Goal: Transaction & Acquisition: Download file/media

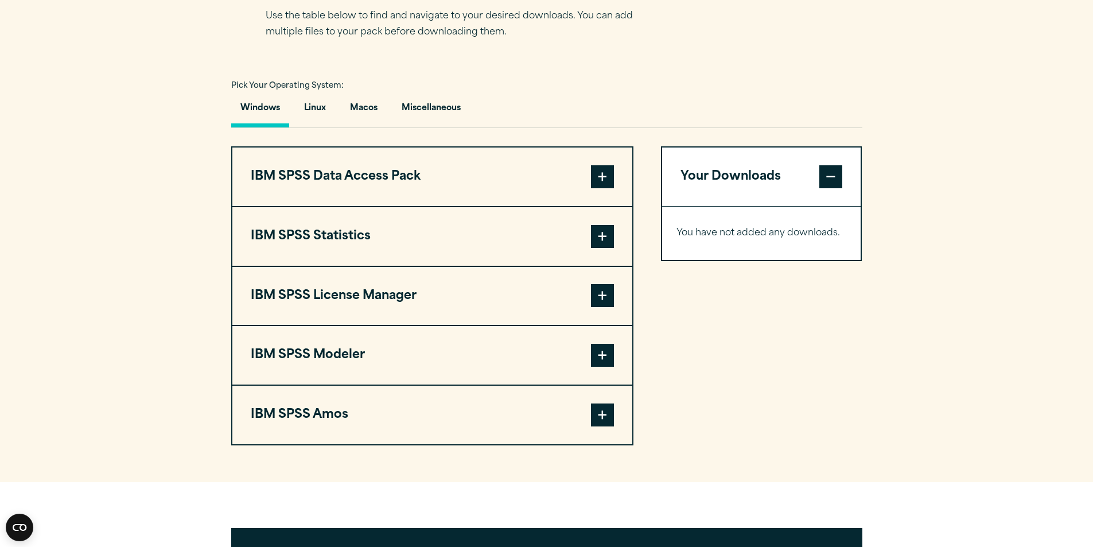
scroll to position [803, 0]
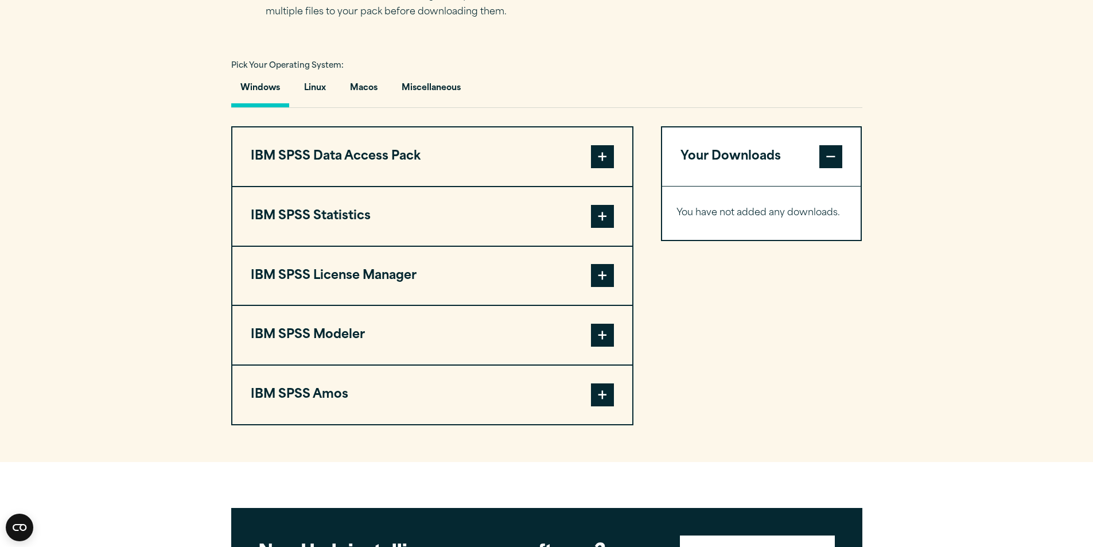
click at [606, 282] on span at bounding box center [602, 275] width 23 height 23
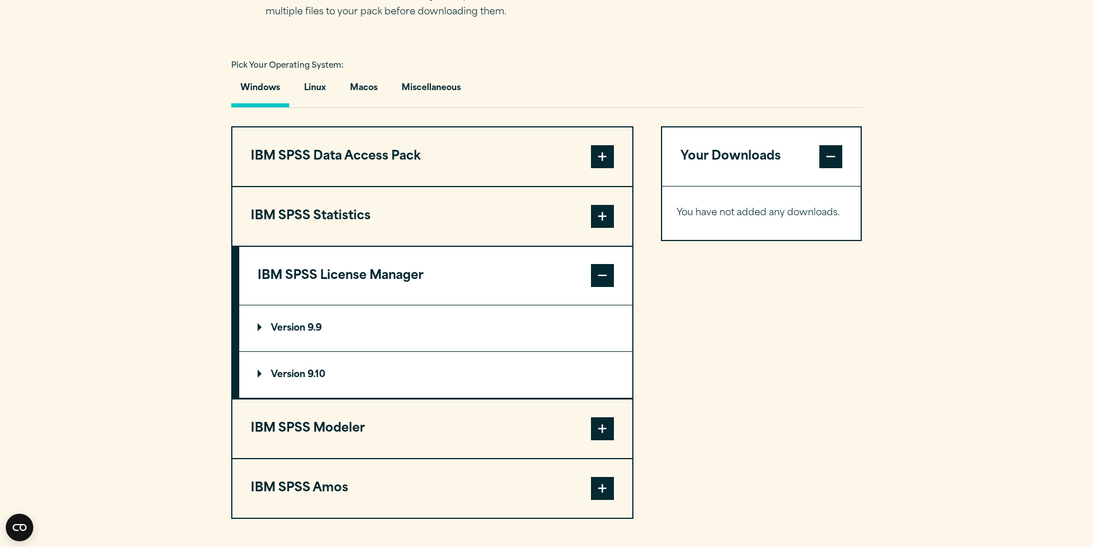
click at [293, 384] on summary "Version 9.10" at bounding box center [435, 375] width 393 height 46
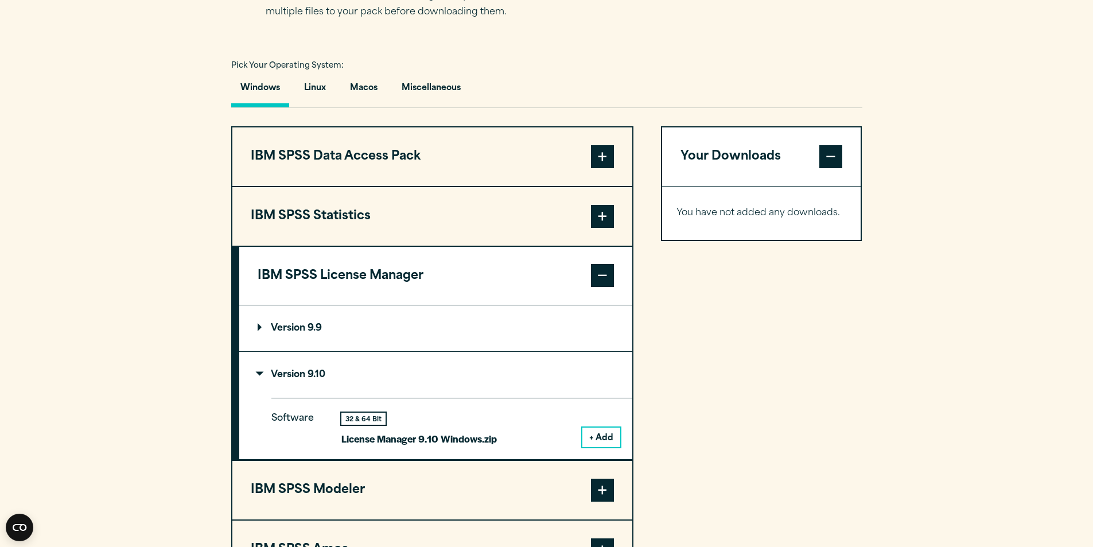
click at [310, 370] on p "Version 9.10" at bounding box center [292, 374] width 68 height 9
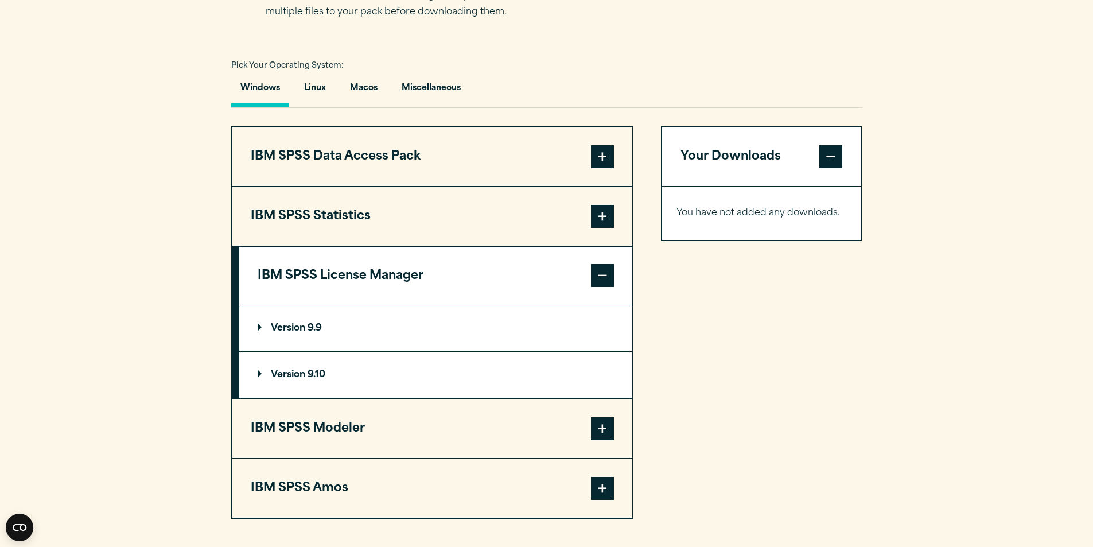
click at [299, 329] on p "Version 9.9" at bounding box center [290, 328] width 64 height 9
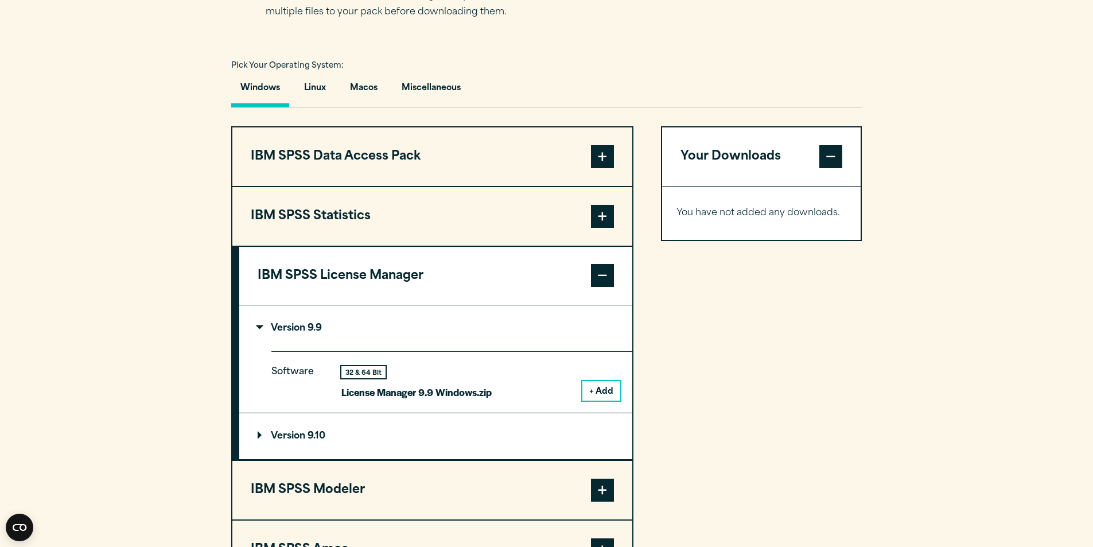
click at [299, 329] on p "Version 9.9" at bounding box center [290, 328] width 64 height 9
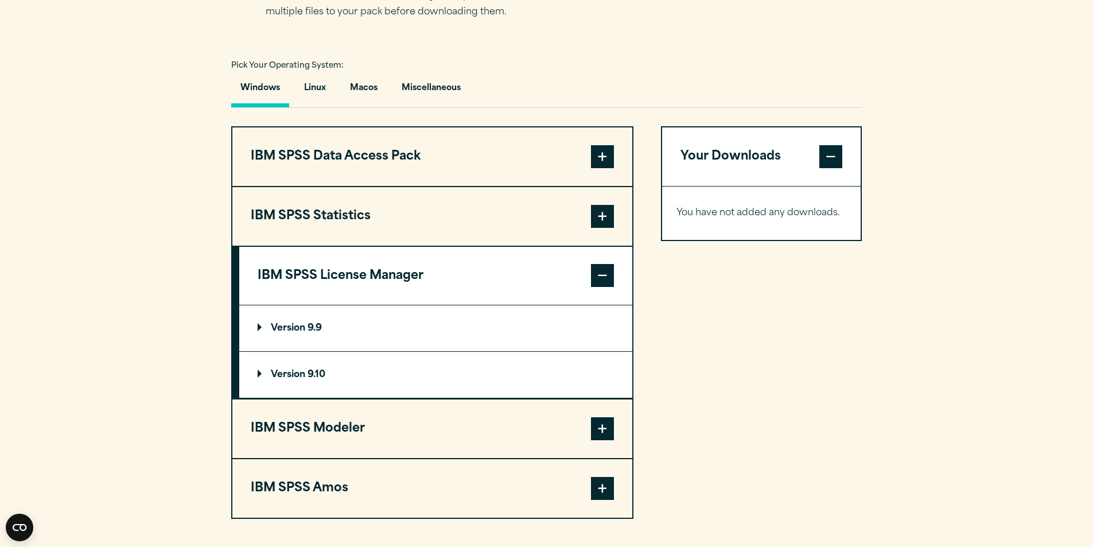
click at [607, 267] on span at bounding box center [602, 275] width 23 height 23
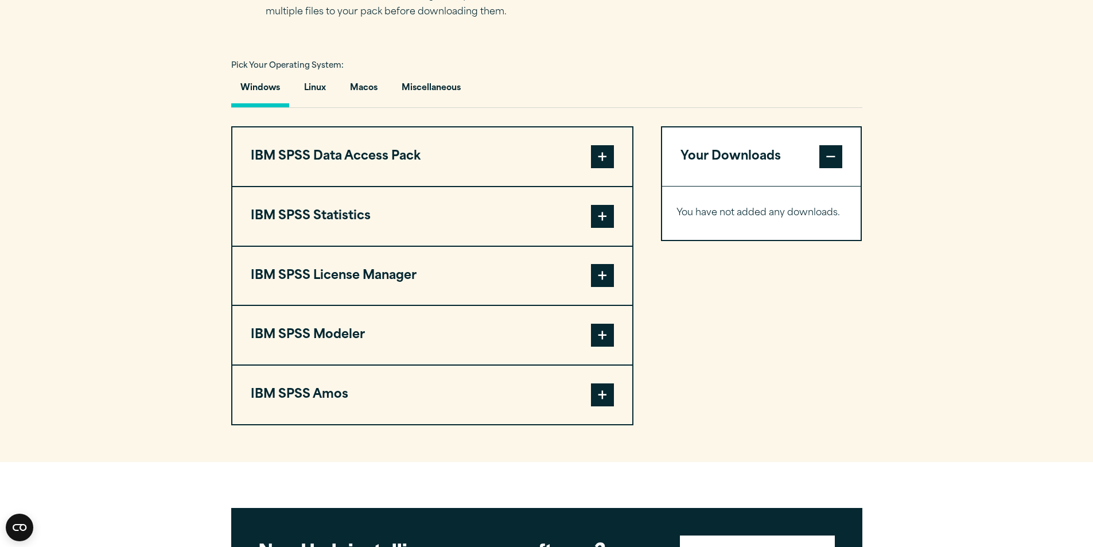
click at [599, 282] on span at bounding box center [602, 275] width 23 height 23
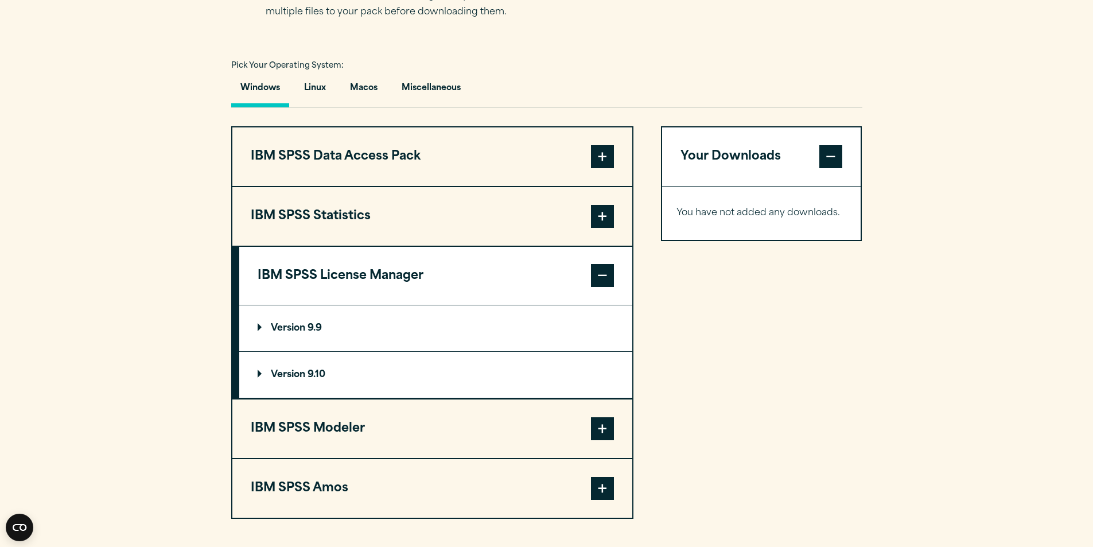
click at [524, 227] on button "IBM SPSS Statistics" at bounding box center [432, 216] width 400 height 59
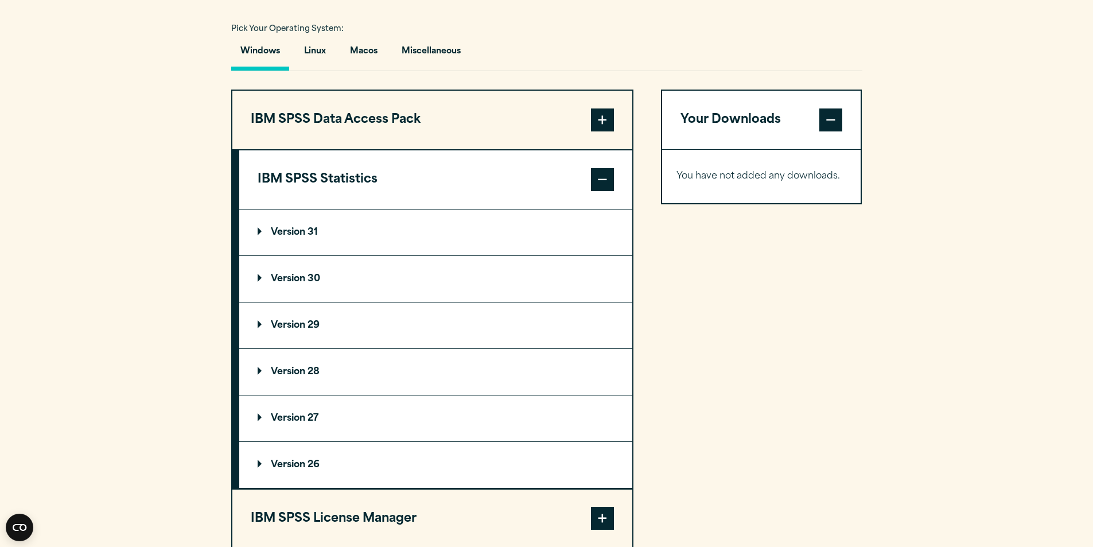
scroll to position [861, 0]
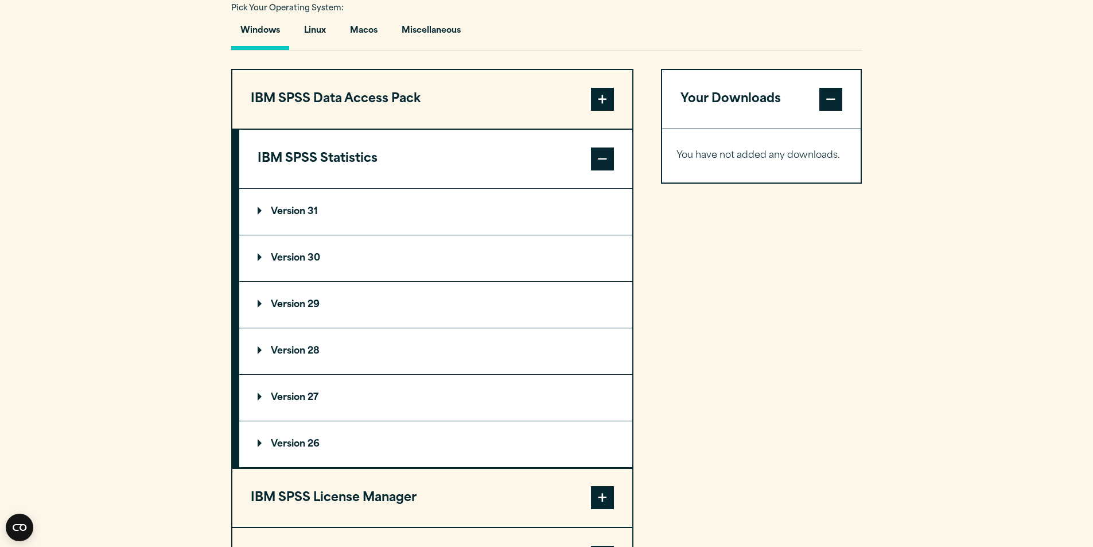
click at [312, 349] on p "Version 28" at bounding box center [289, 351] width 62 height 9
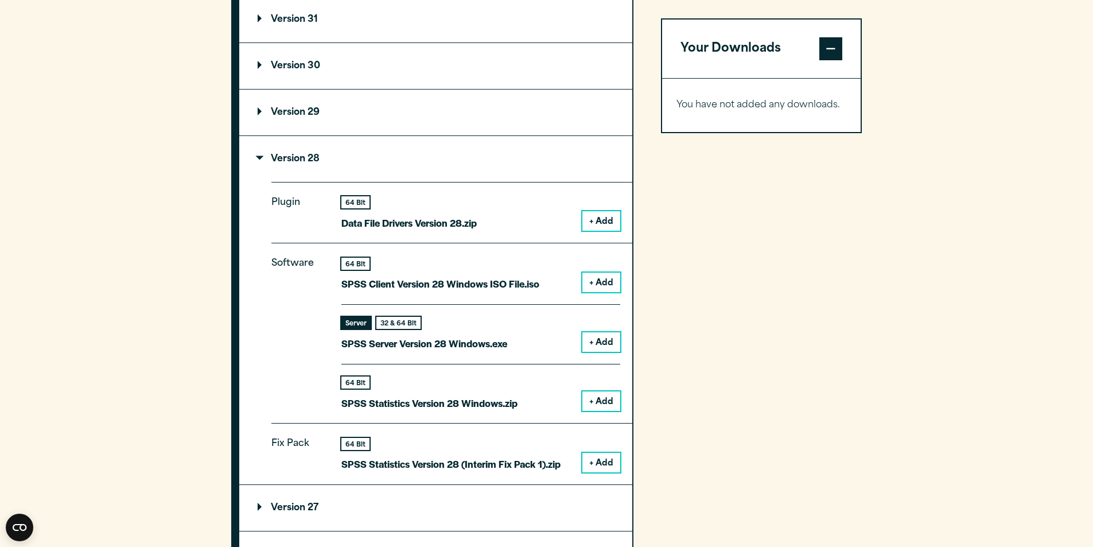
scroll to position [1033, 0]
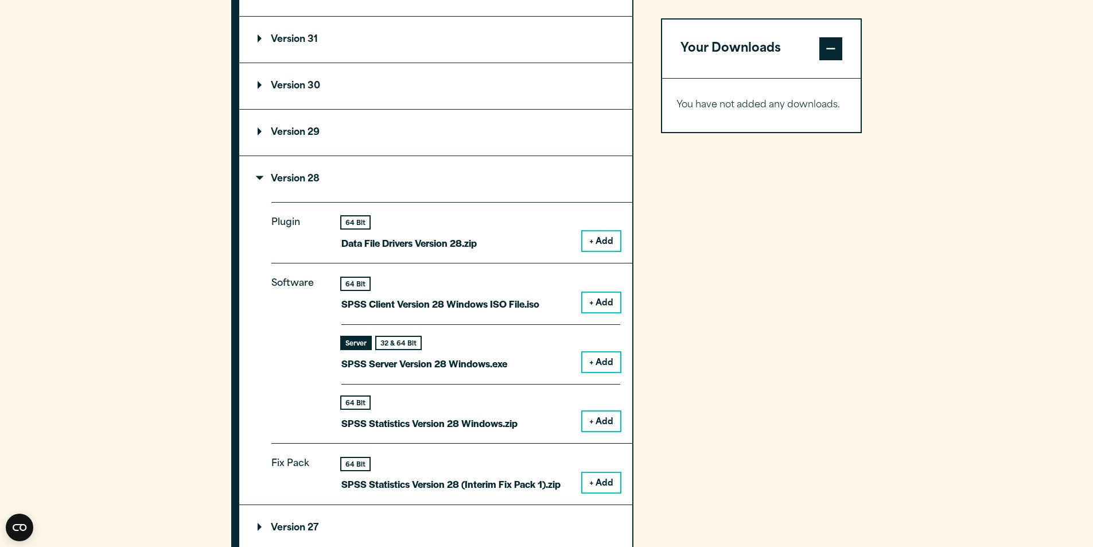
click at [605, 361] on button "+ Add" at bounding box center [601, 362] width 38 height 20
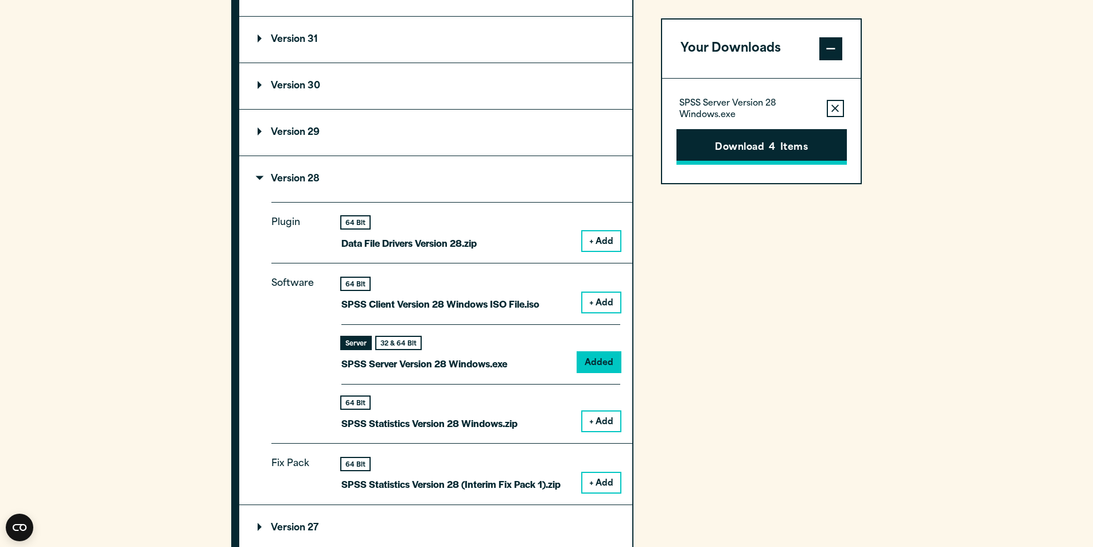
click at [832, 116] on button "Remove this item from your software download list" at bounding box center [835, 108] width 17 height 17
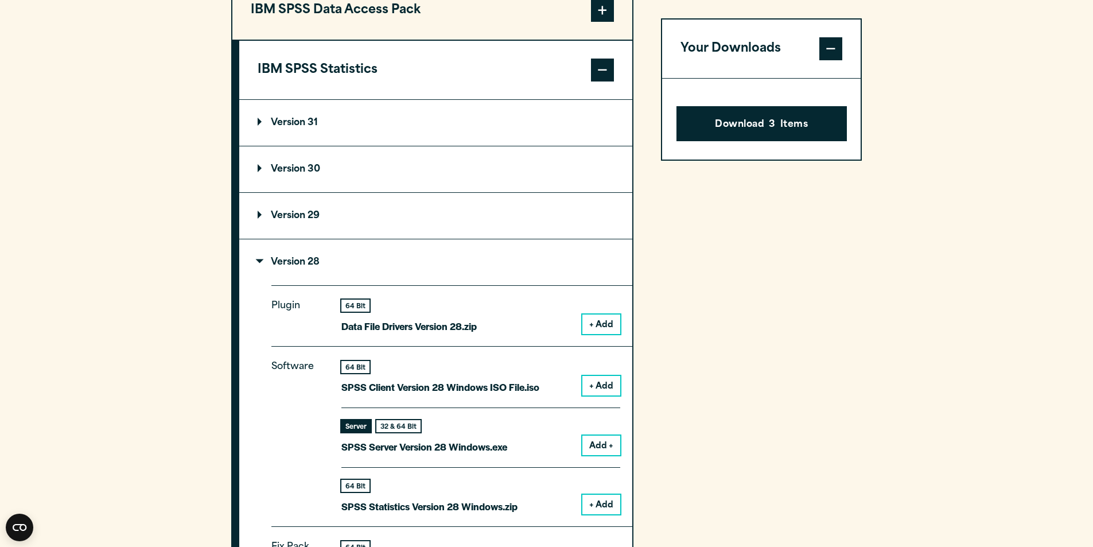
scroll to position [861, 0]
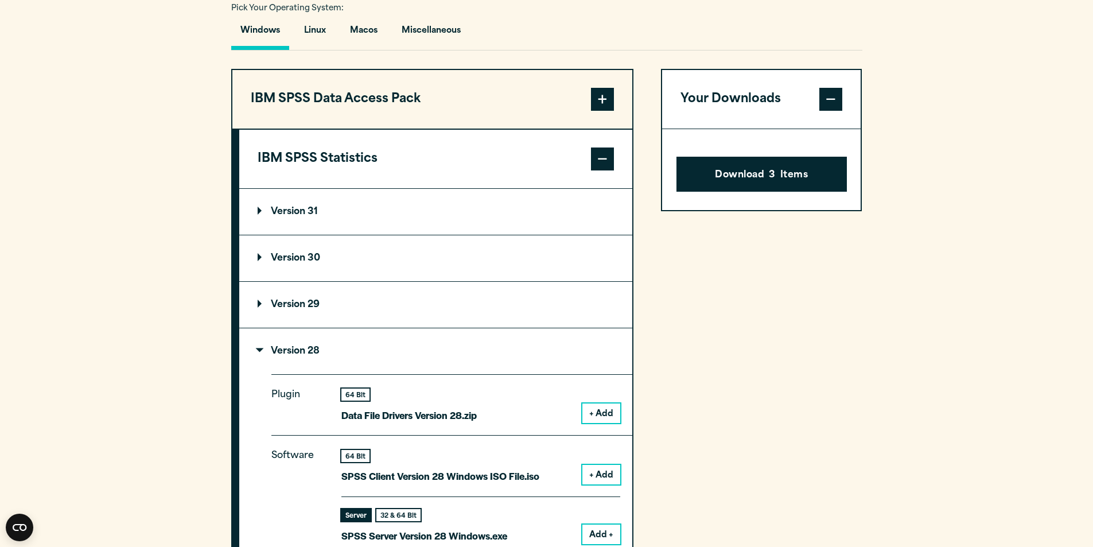
click at [839, 110] on span at bounding box center [830, 99] width 23 height 23
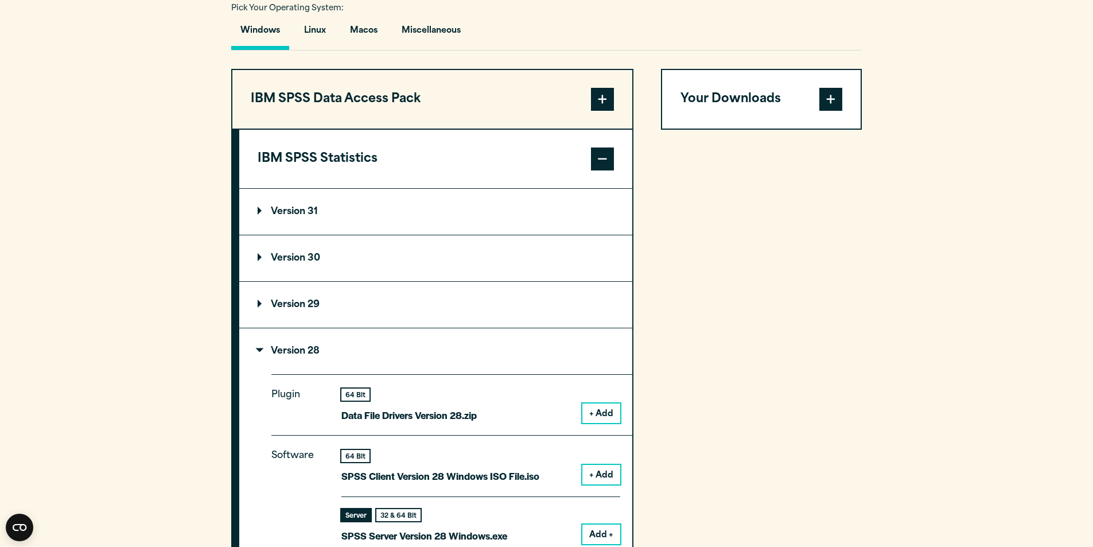
scroll to position [975, 0]
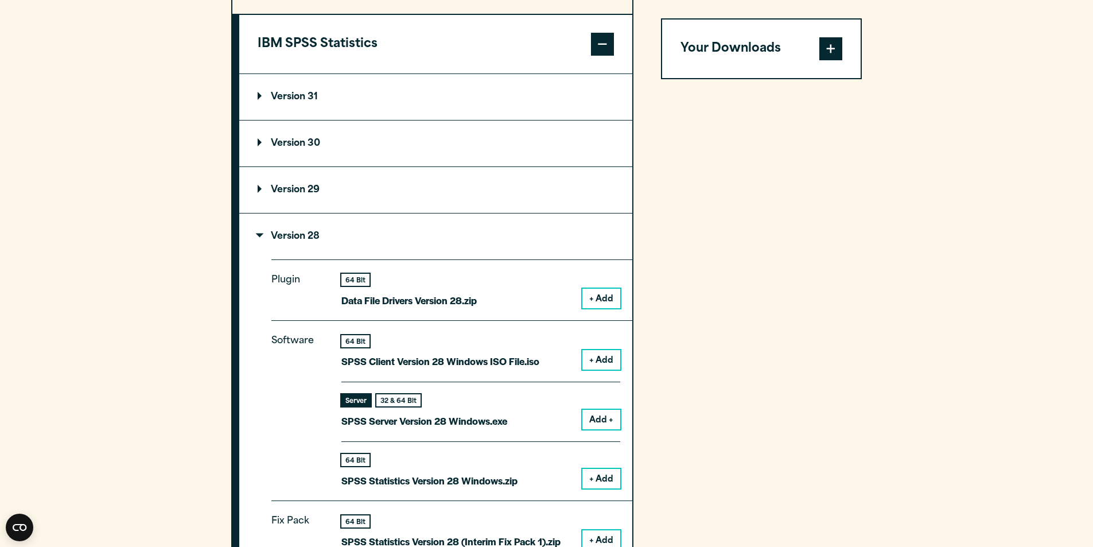
click at [826, 52] on span at bounding box center [830, 48] width 23 height 23
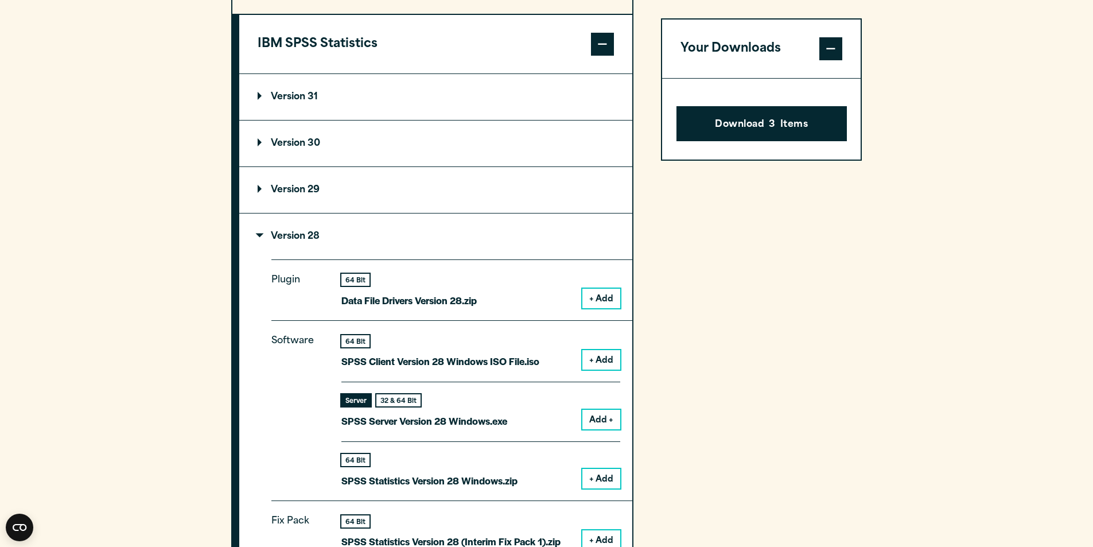
scroll to position [746, 0]
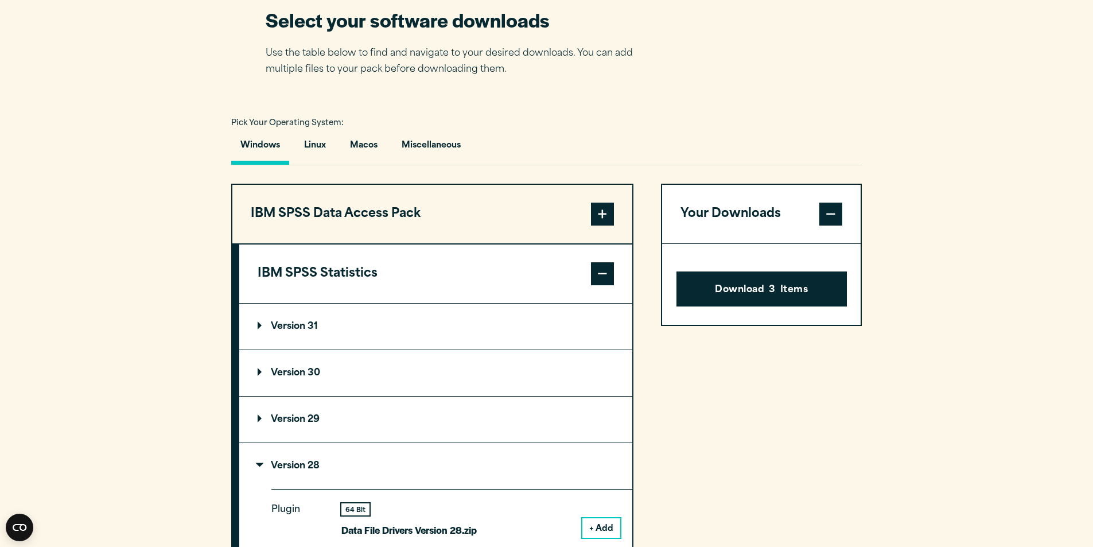
click at [605, 266] on span at bounding box center [602, 273] width 23 height 23
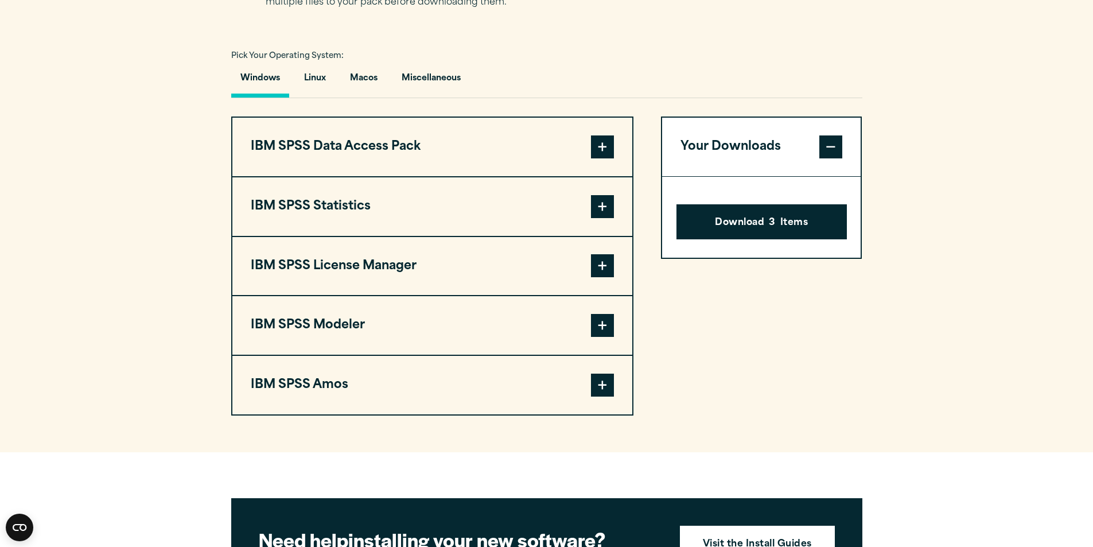
scroll to position [918, 0]
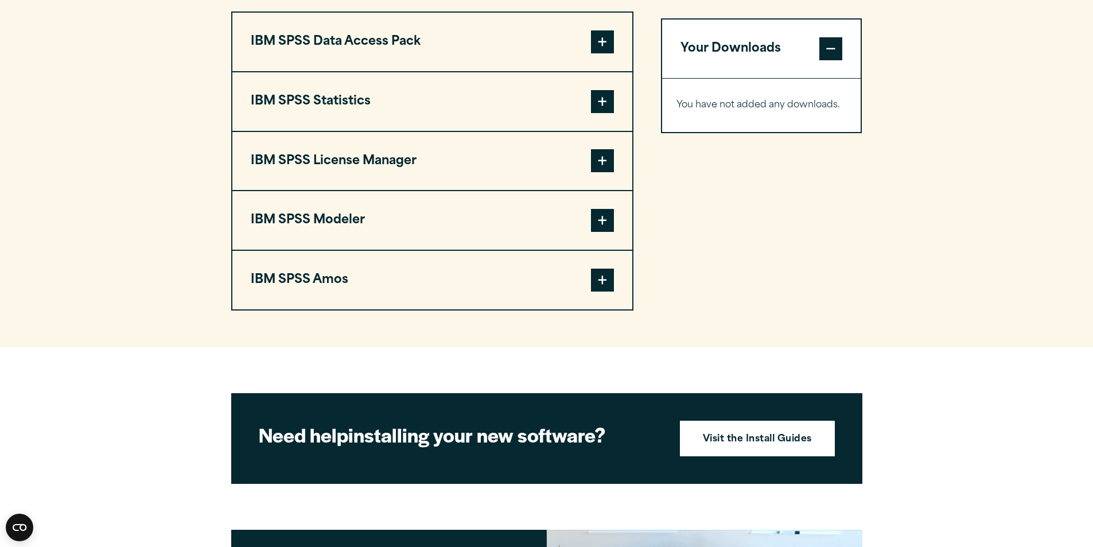
click at [606, 105] on span at bounding box center [602, 101] width 23 height 23
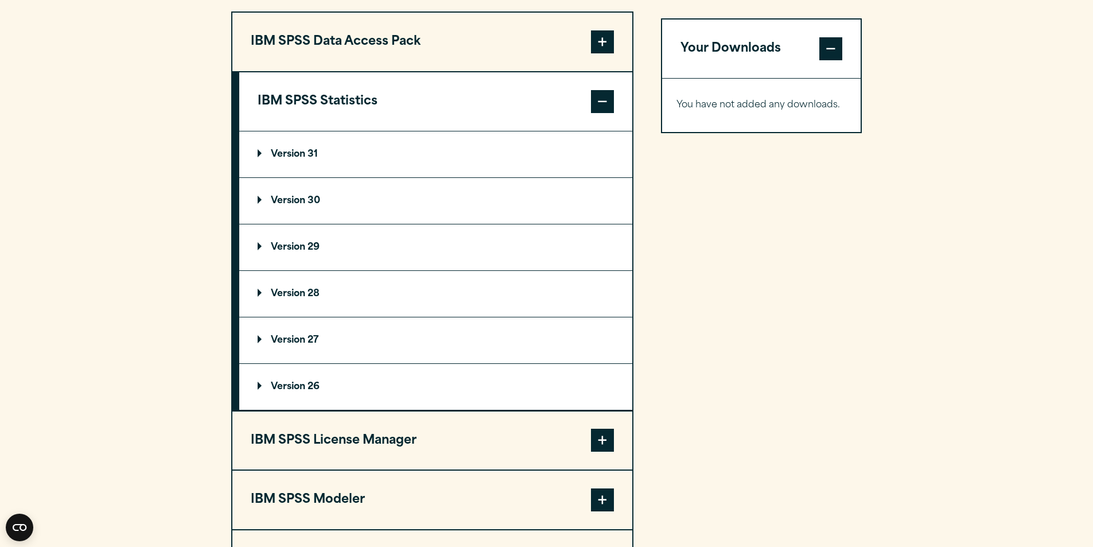
click at [345, 295] on summary "Version 28" at bounding box center [435, 294] width 393 height 46
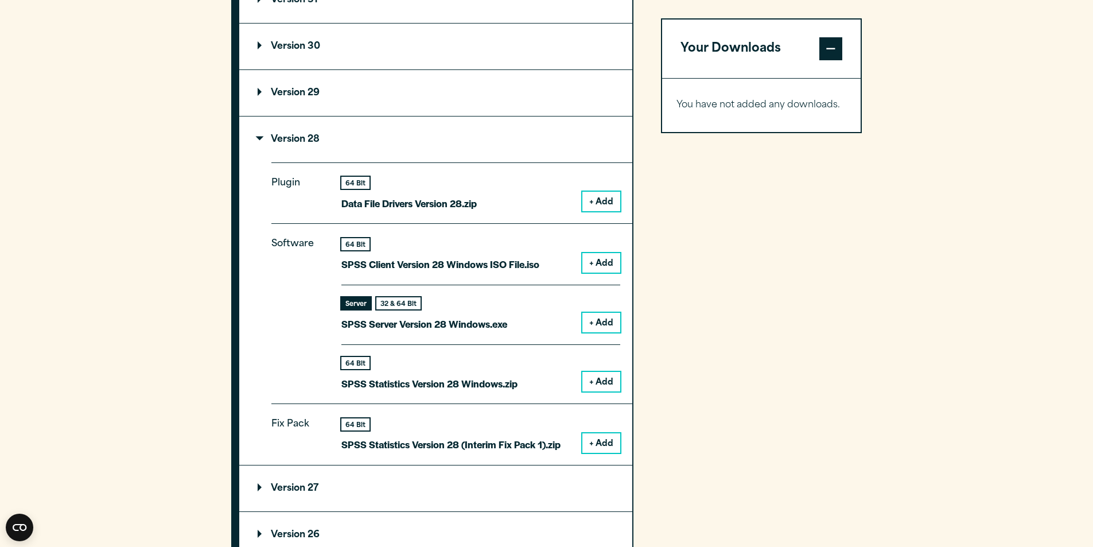
scroll to position [1090, 0]
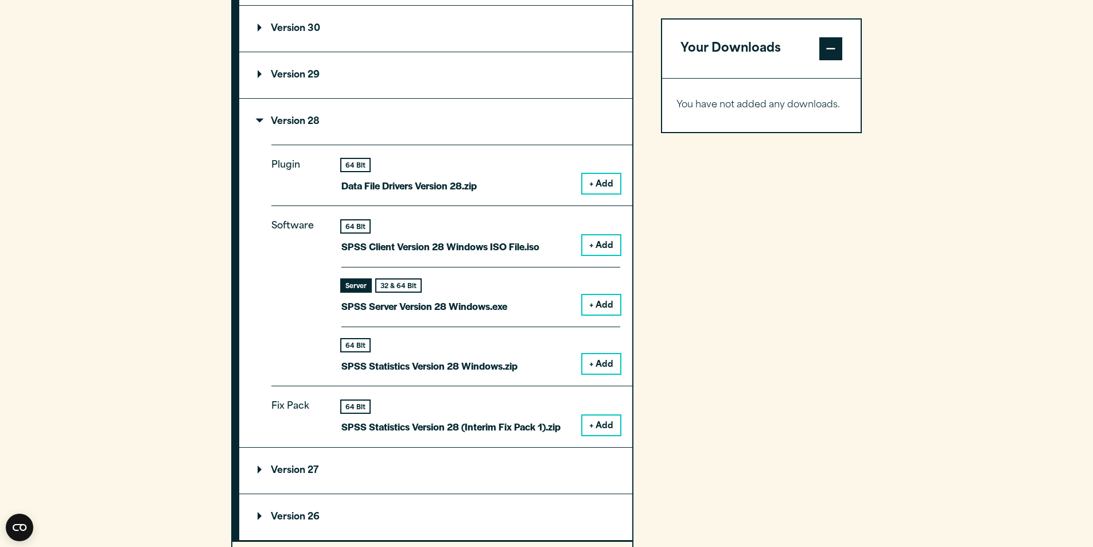
click at [601, 309] on button "+ Add" at bounding box center [601, 305] width 38 height 20
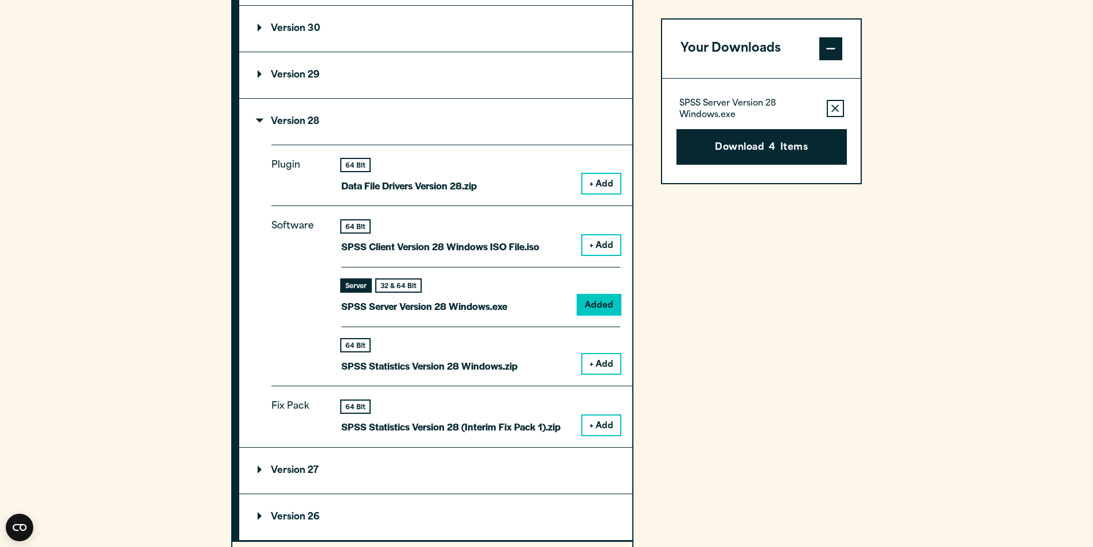
click at [602, 355] on button "+ Add" at bounding box center [601, 364] width 38 height 20
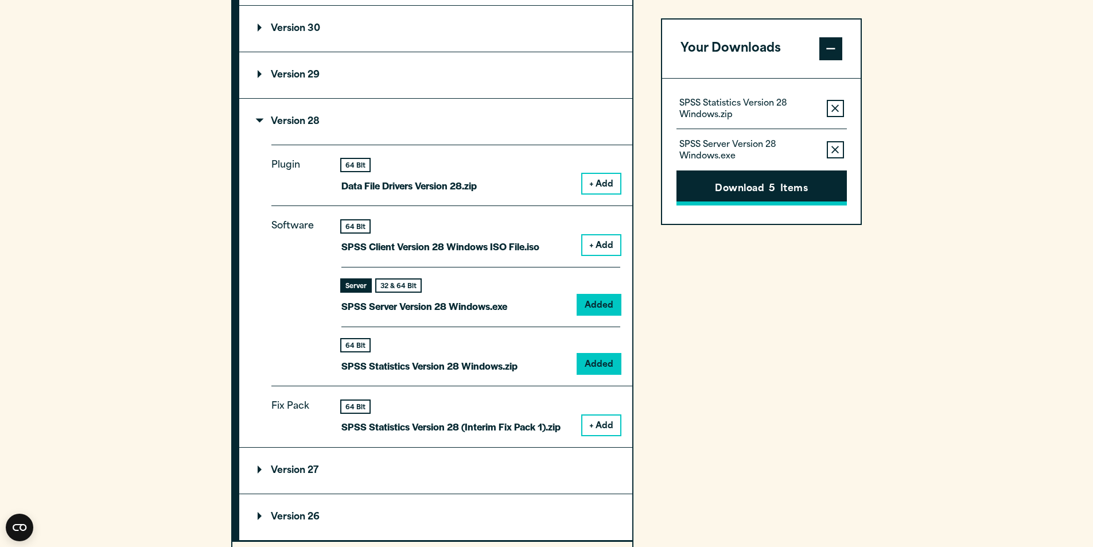
click at [763, 182] on button "Download 5 Items" at bounding box center [761, 188] width 170 height 36
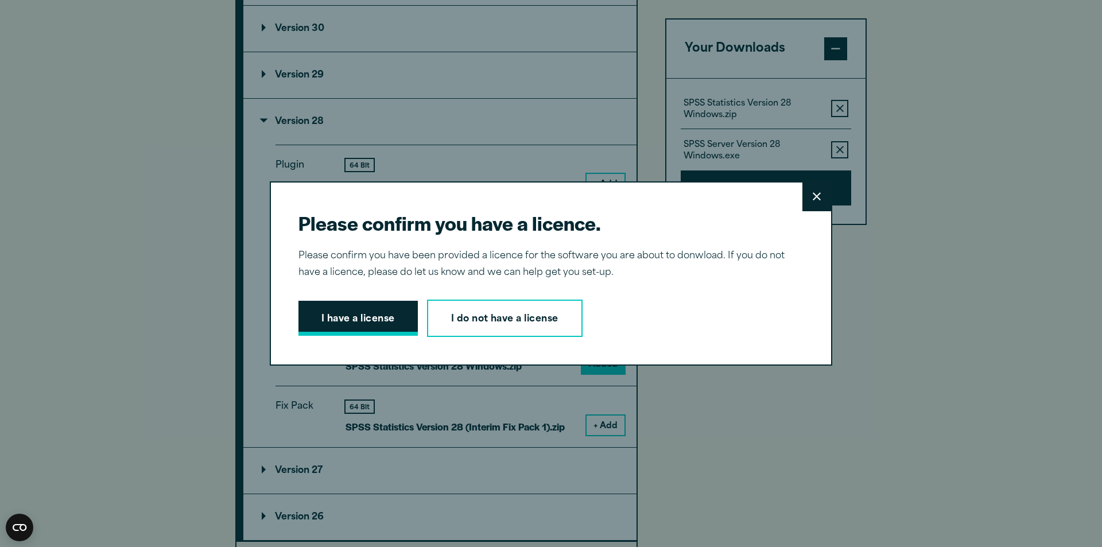
click at [318, 324] on button "I have a license" at bounding box center [357, 319] width 119 height 36
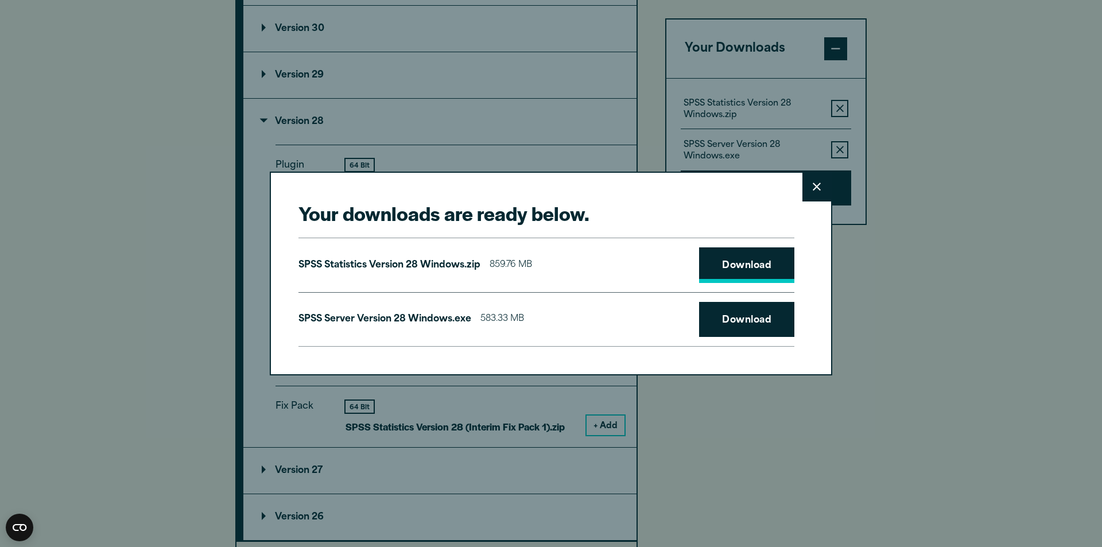
click at [740, 259] on link "Download" at bounding box center [746, 265] width 95 height 36
click at [746, 320] on link "Download" at bounding box center [746, 320] width 95 height 36
click at [812, 185] on icon at bounding box center [816, 186] width 8 height 9
